Goal: Transaction & Acquisition: Purchase product/service

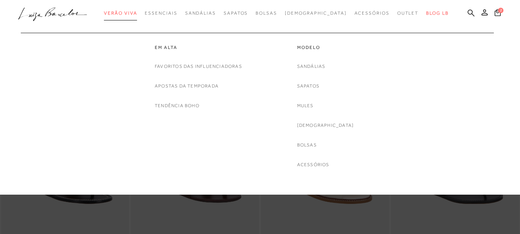
click at [131, 15] on span "Verão Viva" at bounding box center [120, 12] width 33 height 5
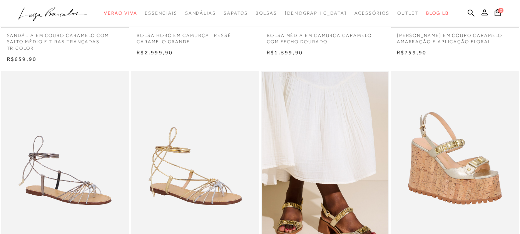
scroll to position [231, 0]
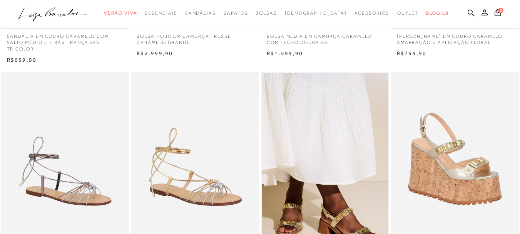
click at [494, 14] on icon at bounding box center [497, 12] width 6 height 7
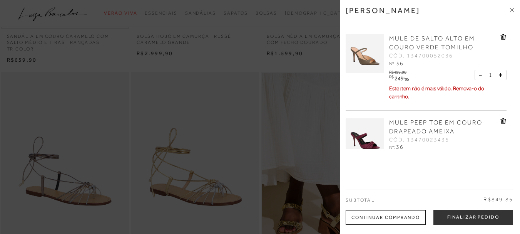
click at [511, 12] on icon at bounding box center [511, 10] width 5 height 5
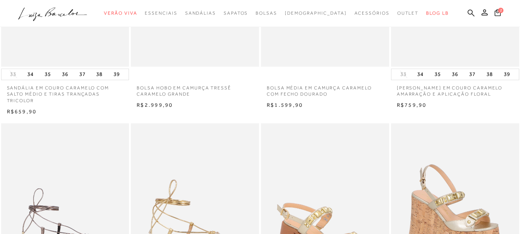
scroll to position [0, 0]
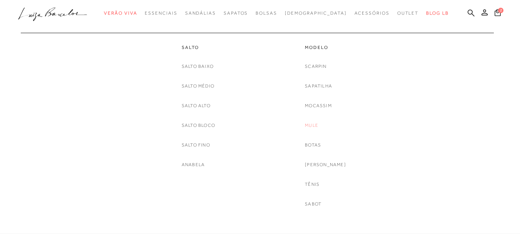
click at [318, 125] on link "Mule" at bounding box center [311, 125] width 13 height 8
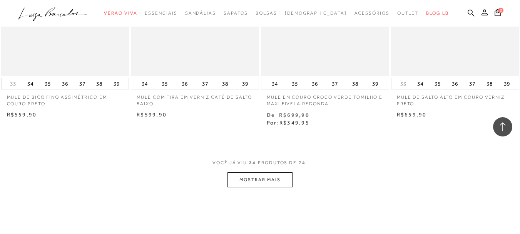
scroll to position [1424, 0]
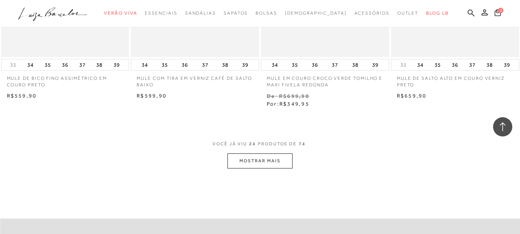
click at [257, 162] on button "MOSTRAR MAIS" at bounding box center [259, 160] width 65 height 15
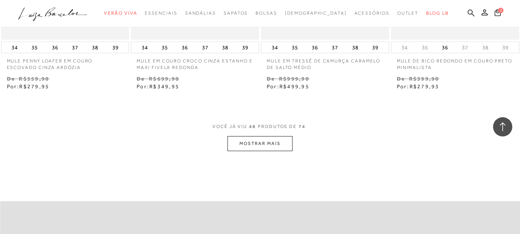
scroll to position [2963, 0]
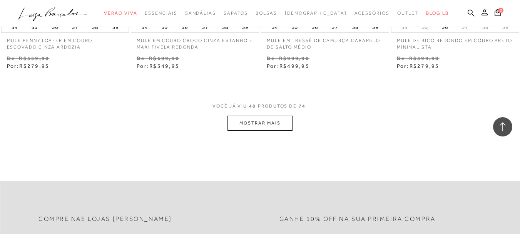
click at [278, 124] on button "MOSTRAR MAIS" at bounding box center [259, 122] width 65 height 15
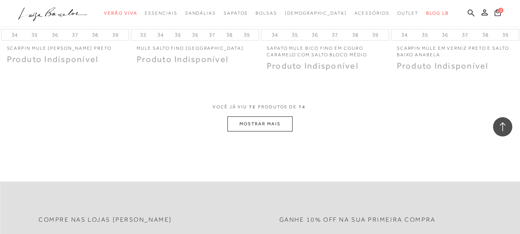
scroll to position [4463, 0]
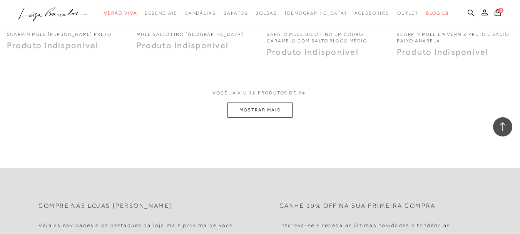
click at [254, 105] on button "MOSTRAR MAIS" at bounding box center [259, 109] width 65 height 15
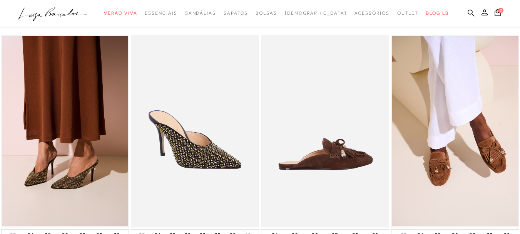
scroll to position [0, 0]
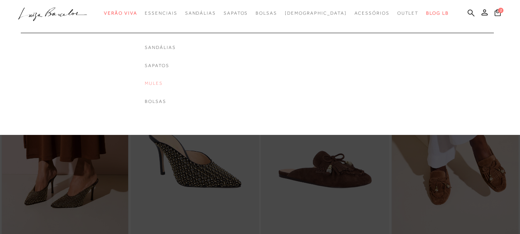
click at [175, 83] on link "Mules" at bounding box center [160, 83] width 31 height 7
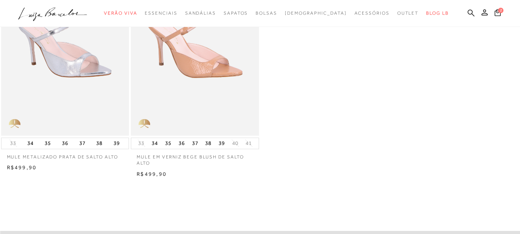
scroll to position [38, 0]
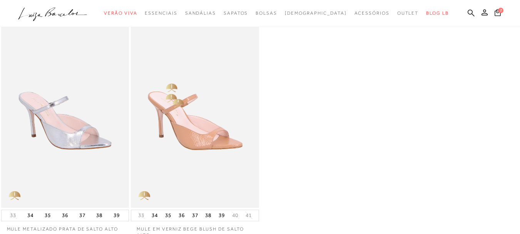
click at [175, 98] on img at bounding box center [195, 111] width 127 height 192
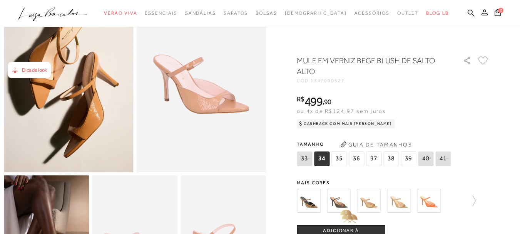
click at [341, 204] on img at bounding box center [339, 201] width 24 height 24
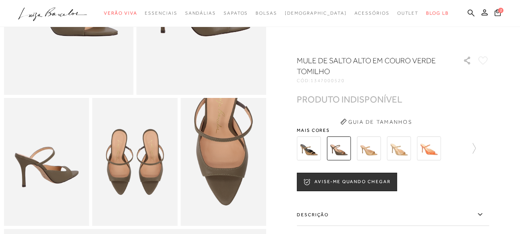
scroll to position [154, 0]
click at [476, 151] on icon at bounding box center [470, 148] width 11 height 11
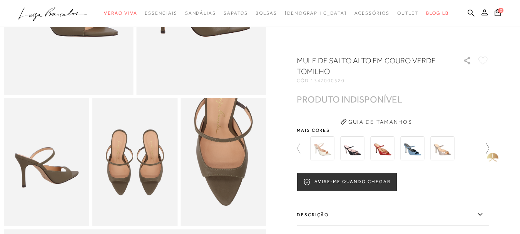
click at [489, 148] on icon at bounding box center [483, 148] width 11 height 11
click at [323, 155] on img at bounding box center [322, 148] width 24 height 24
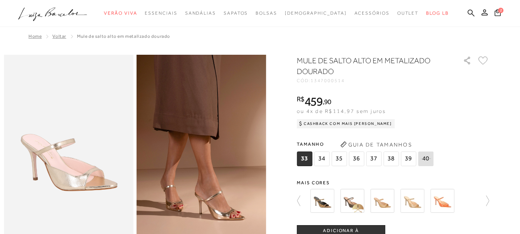
click at [355, 202] on img at bounding box center [352, 201] width 24 height 24
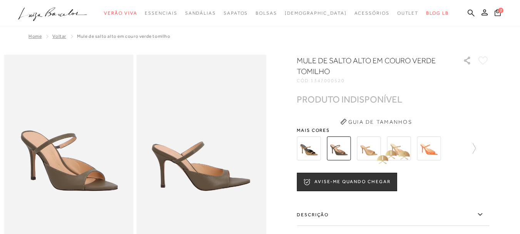
click at [376, 151] on img at bounding box center [369, 148] width 24 height 24
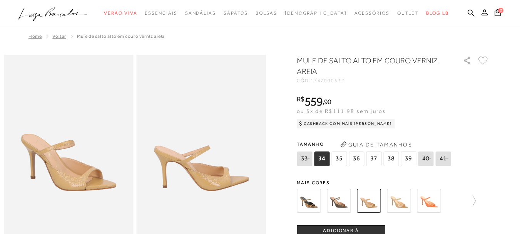
click at [401, 201] on img at bounding box center [399, 201] width 24 height 24
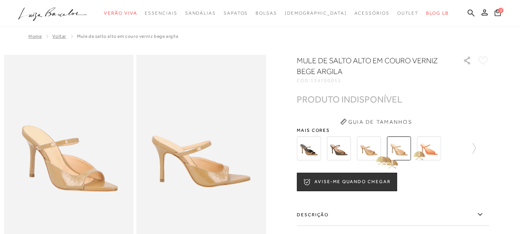
click at [369, 152] on img at bounding box center [369, 148] width 24 height 24
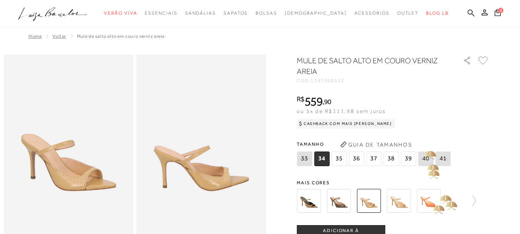
click at [431, 203] on img at bounding box center [429, 201] width 24 height 24
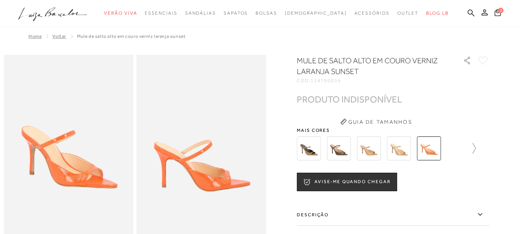
click at [476, 148] on icon at bounding box center [470, 148] width 11 height 11
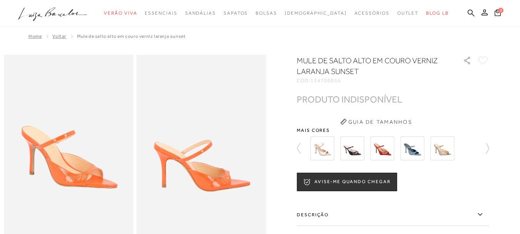
click at [322, 152] on img at bounding box center [322, 148] width 24 height 24
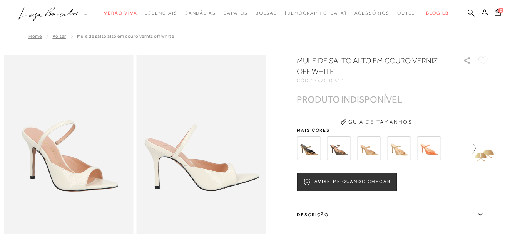
click at [476, 147] on icon at bounding box center [470, 148] width 11 height 11
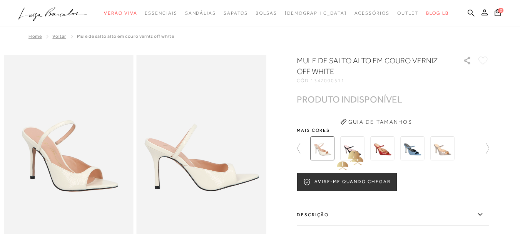
click at [354, 149] on img at bounding box center [352, 148] width 24 height 24
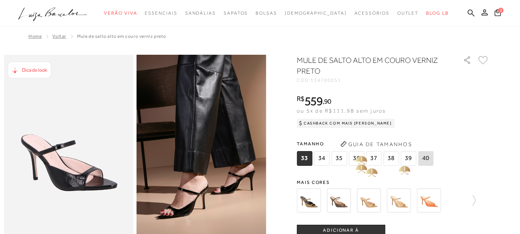
click at [357, 158] on span "36" at bounding box center [356, 158] width 15 height 15
